Goal: Information Seeking & Learning: Learn about a topic

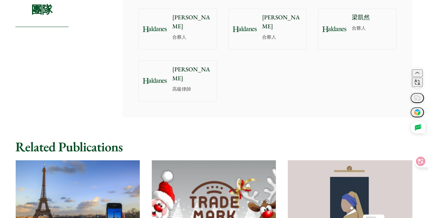
scroll to position [565, 0]
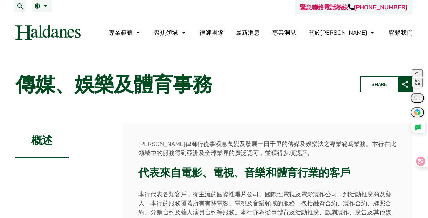
click at [223, 35] on link "律師團隊" at bounding box center [211, 33] width 24 height 8
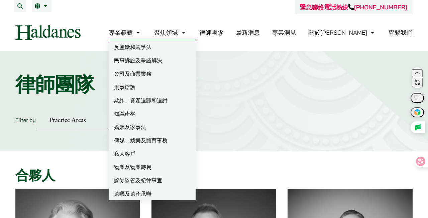
click at [186, 141] on link "傳媒、娛樂及體育事務" at bounding box center [152, 140] width 87 height 13
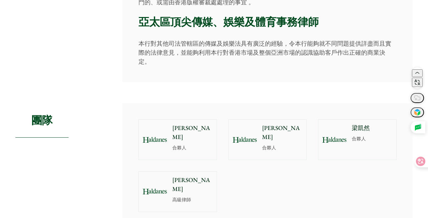
scroll to position [390, 0]
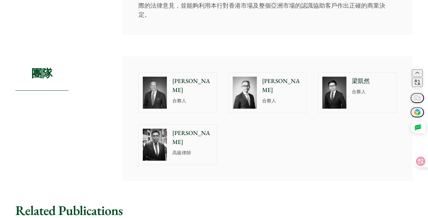
click at [178, 98] on p "合夥人" at bounding box center [192, 101] width 40 height 7
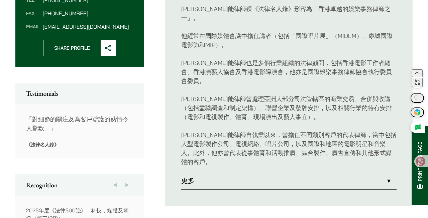
scroll to position [298, 0]
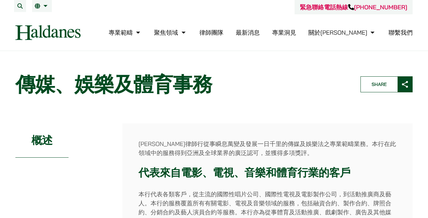
scroll to position [390, 0]
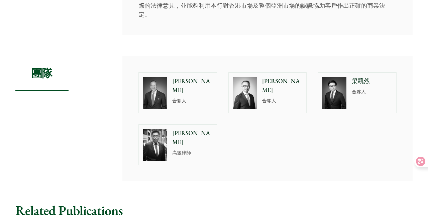
click at [261, 101] on div "廖永豐 合夥人" at bounding box center [284, 93] width 46 height 40
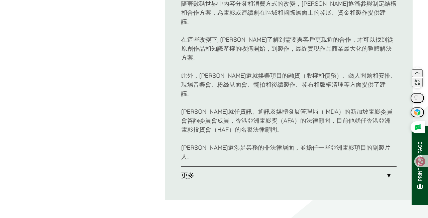
scroll to position [411, 0]
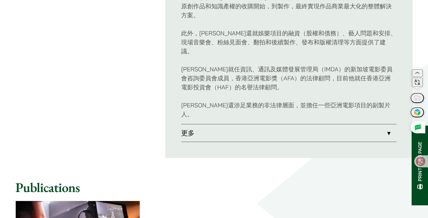
click at [228, 125] on link "更多" at bounding box center [288, 133] width 215 height 17
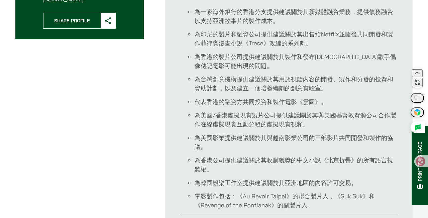
scroll to position [381, 0]
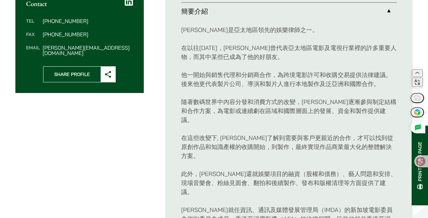
scroll to position [256, 0]
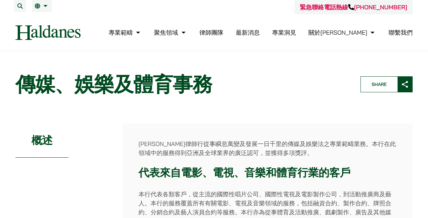
scroll to position [390, 0]
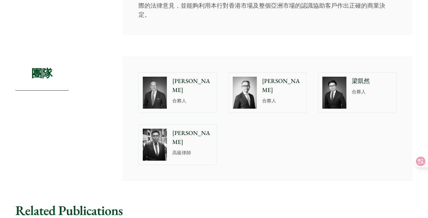
click at [345, 103] on img at bounding box center [334, 93] width 24 height 32
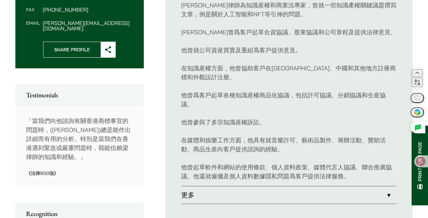
scroll to position [315, 0]
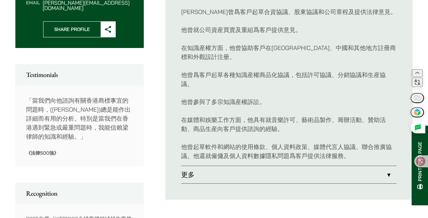
click at [241, 184] on li "更多 專業協會成員： 國際商標協會成員 亞洲專利代理人協會成員 香港仲裁師協會成員 出版物： [PERSON_NAME] (2023) Bored Apes …" at bounding box center [288, 175] width 215 height 18
click at [241, 178] on link "更多" at bounding box center [288, 174] width 215 height 17
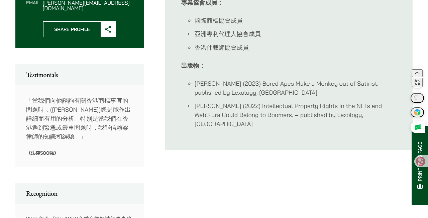
scroll to position [318, 0]
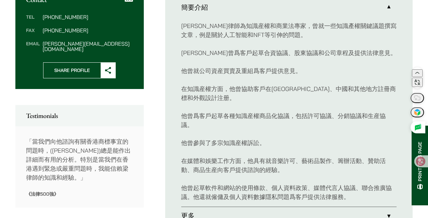
scroll to position [256, 0]
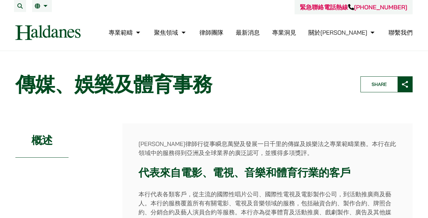
scroll to position [390, 0]
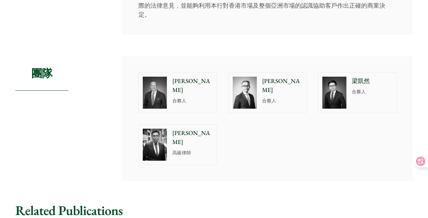
click at [159, 151] on img at bounding box center [155, 145] width 24 height 32
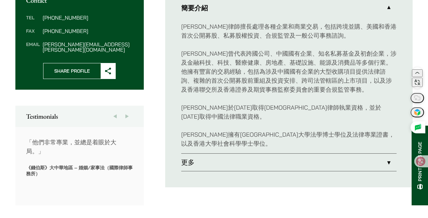
scroll to position [280, 0]
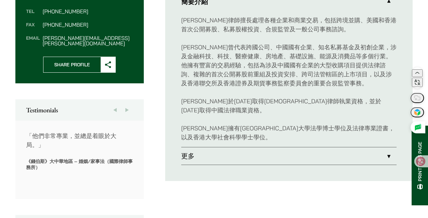
click at [192, 148] on link "更多" at bounding box center [288, 156] width 215 height 17
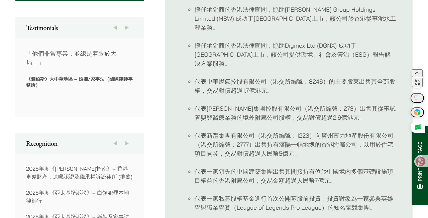
scroll to position [517, 0]
